Goal: Information Seeking & Learning: Learn about a topic

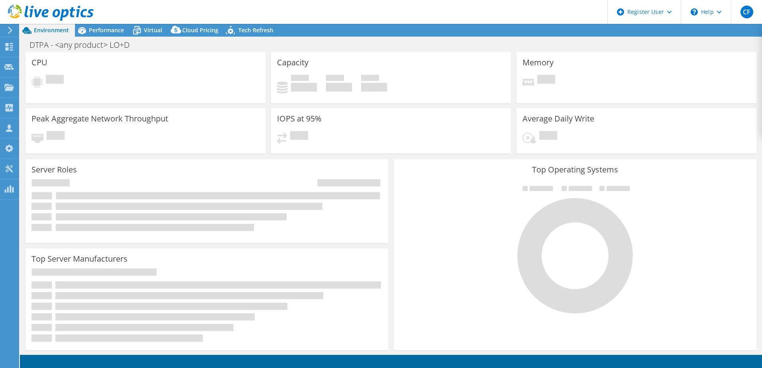
select select "USD"
select select "USEast"
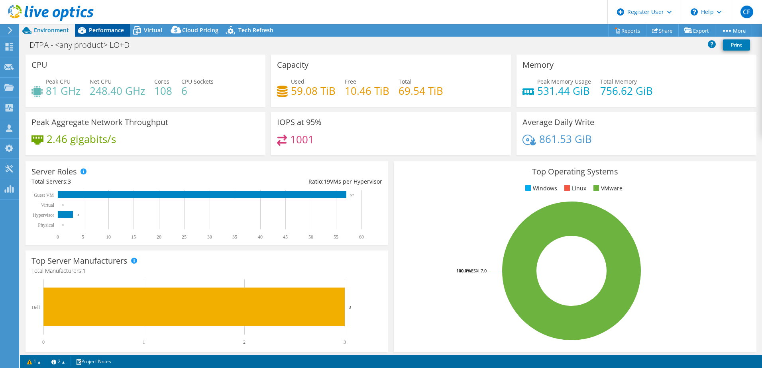
click at [118, 26] on span "Performance" at bounding box center [106, 30] width 35 height 8
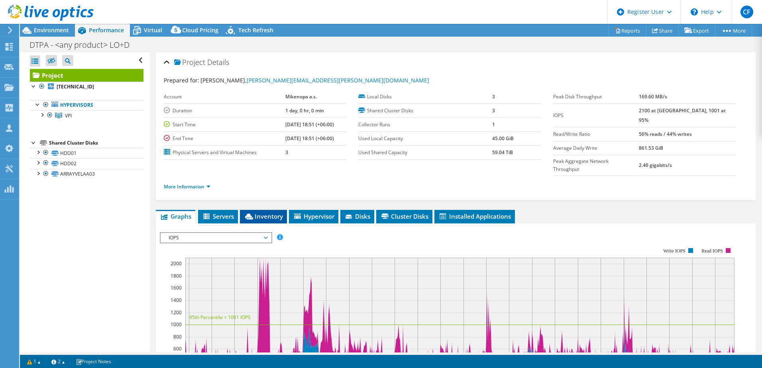
click at [255, 212] on span "Inventory" at bounding box center [263, 216] width 39 height 8
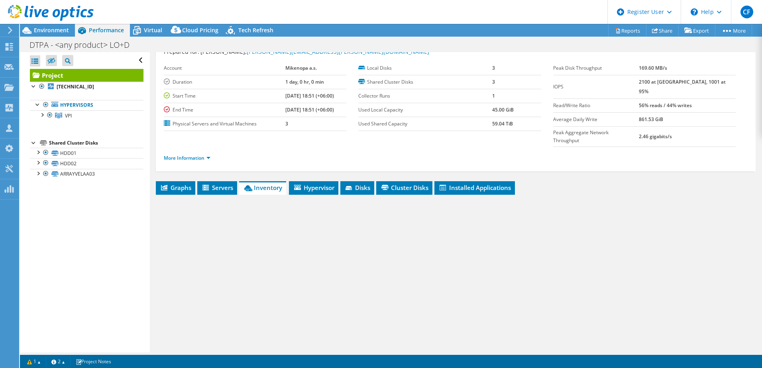
scroll to position [40, 0]
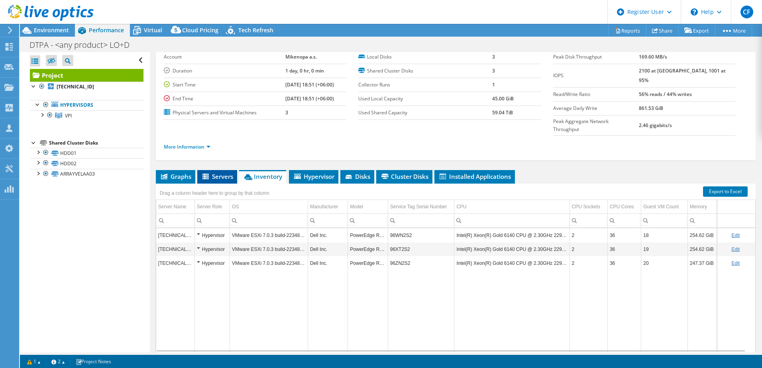
click at [220, 173] on span "Servers" at bounding box center [217, 177] width 32 height 8
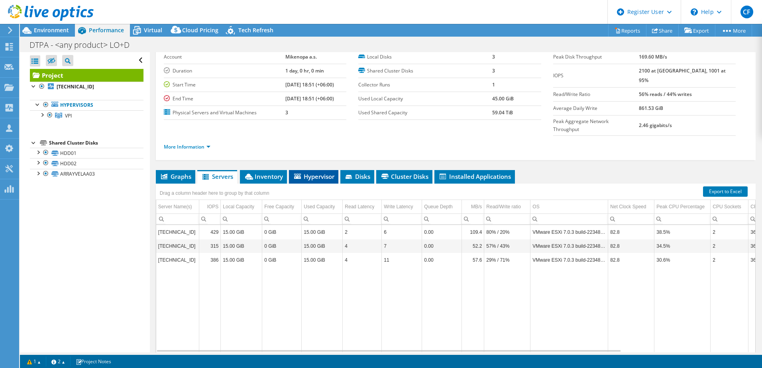
click at [300, 173] on span "Hypervisor" at bounding box center [313, 177] width 41 height 8
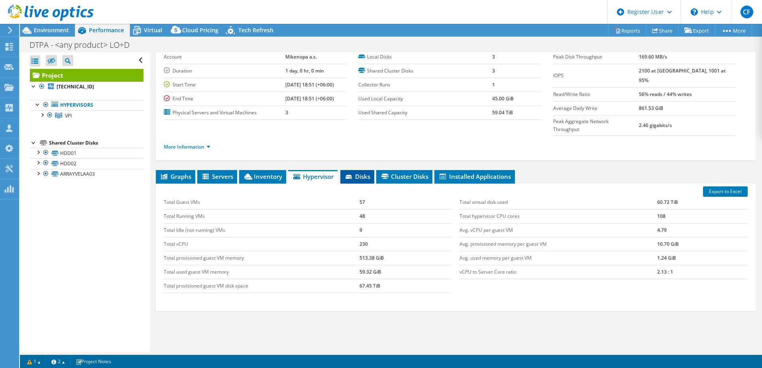
click at [345, 173] on span "Disks" at bounding box center [357, 177] width 26 height 8
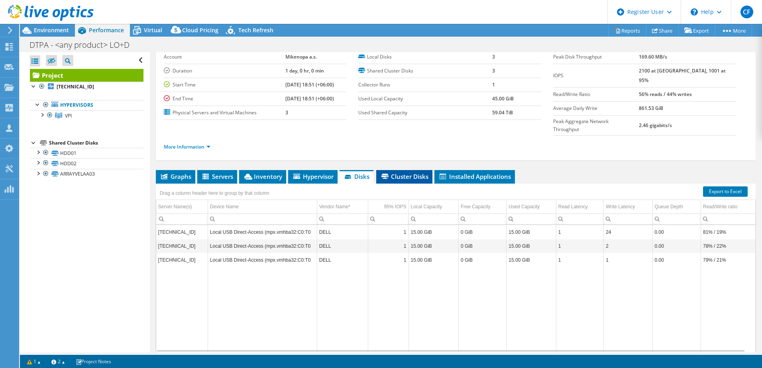
click at [380, 170] on li "Cluster Disks" at bounding box center [404, 177] width 56 height 14
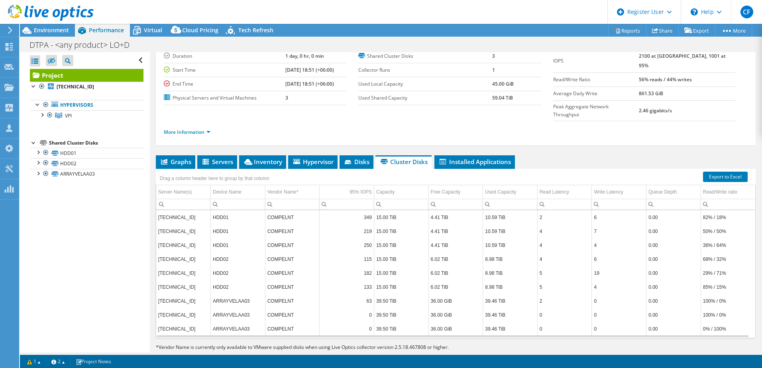
scroll to position [15, 0]
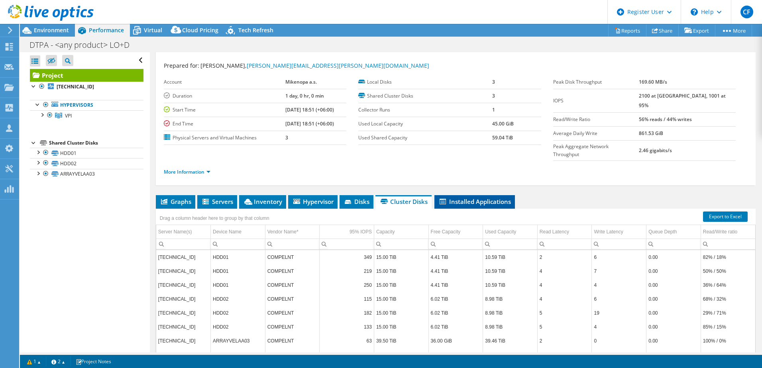
click at [458, 195] on li "Installed Applications" at bounding box center [474, 202] width 81 height 14
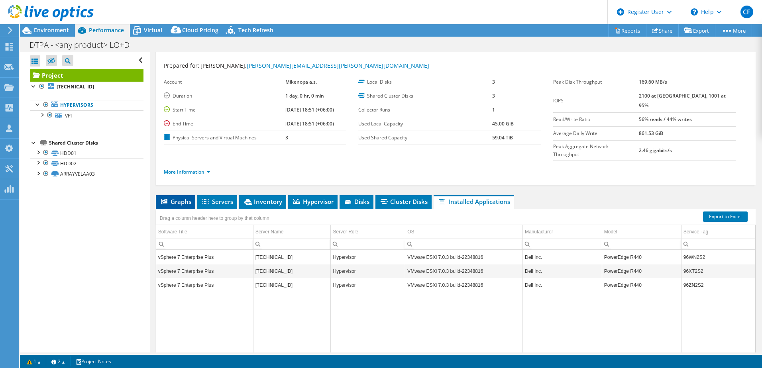
click at [178, 198] on span "Graphs" at bounding box center [175, 202] width 31 height 8
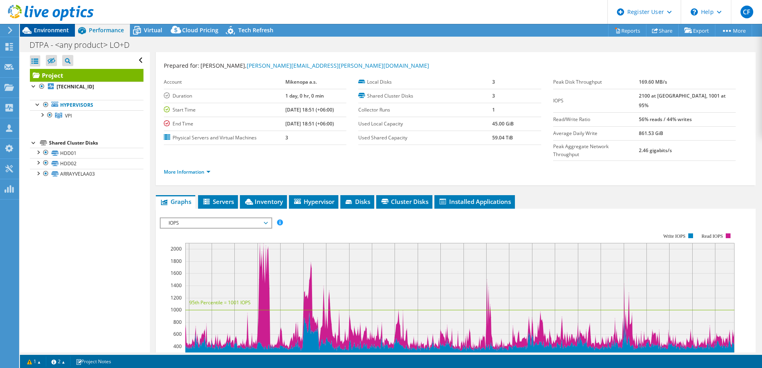
click at [64, 31] on span "Environment" at bounding box center [51, 30] width 35 height 8
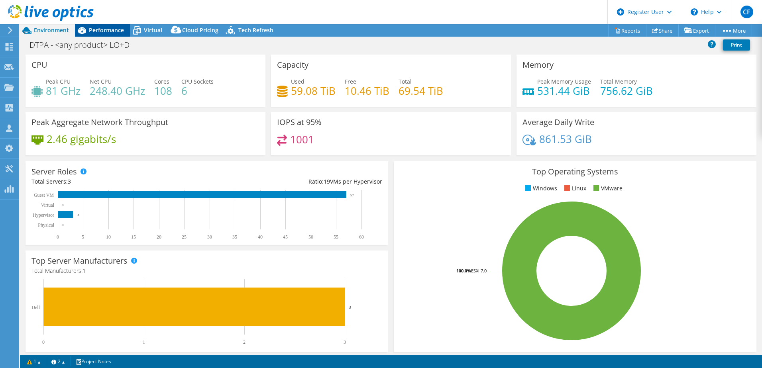
click at [94, 35] on div "Performance" at bounding box center [102, 30] width 55 height 13
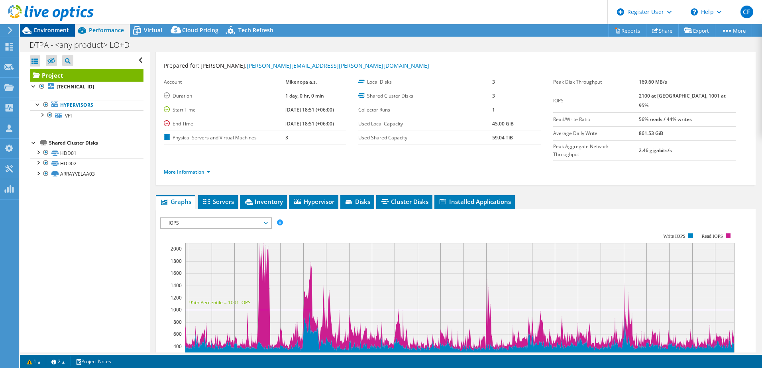
click at [55, 31] on span "Environment" at bounding box center [51, 30] width 35 height 8
